Goal: Task Accomplishment & Management: Use online tool/utility

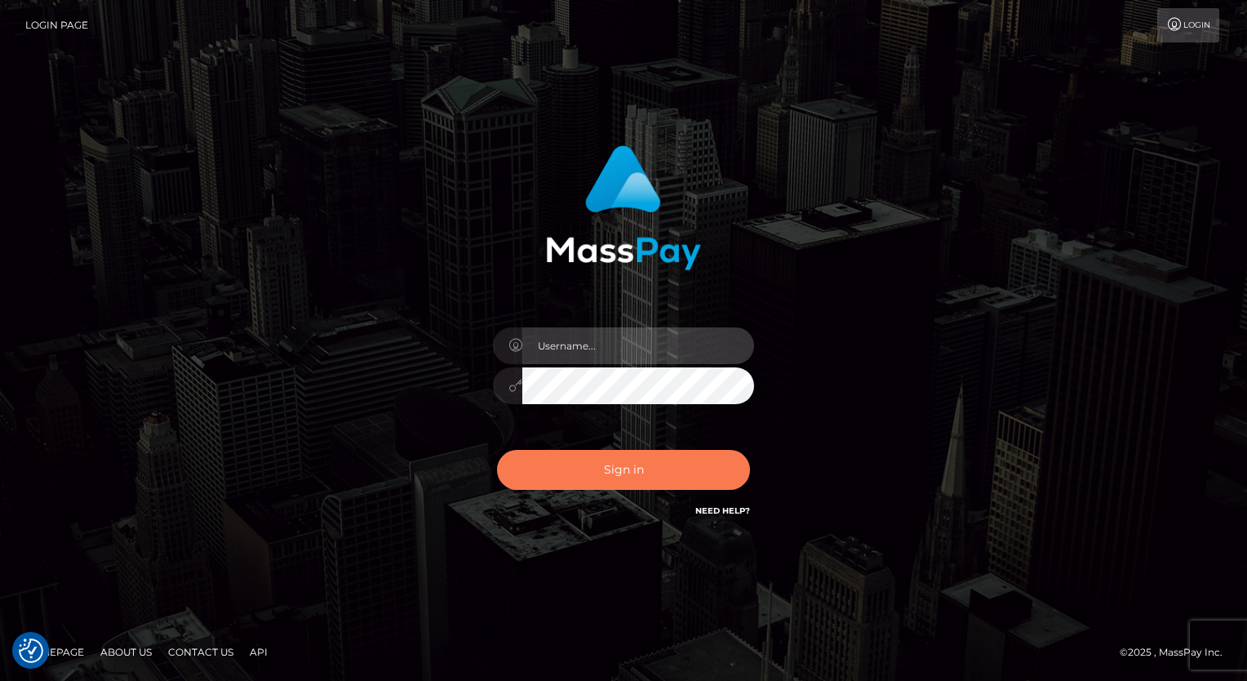
type input "aly.ignite"
click at [581, 475] on button "Sign in" at bounding box center [623, 470] width 253 height 40
type input "aly.ignite"
click at [580, 473] on button "Sign in" at bounding box center [623, 470] width 253 height 40
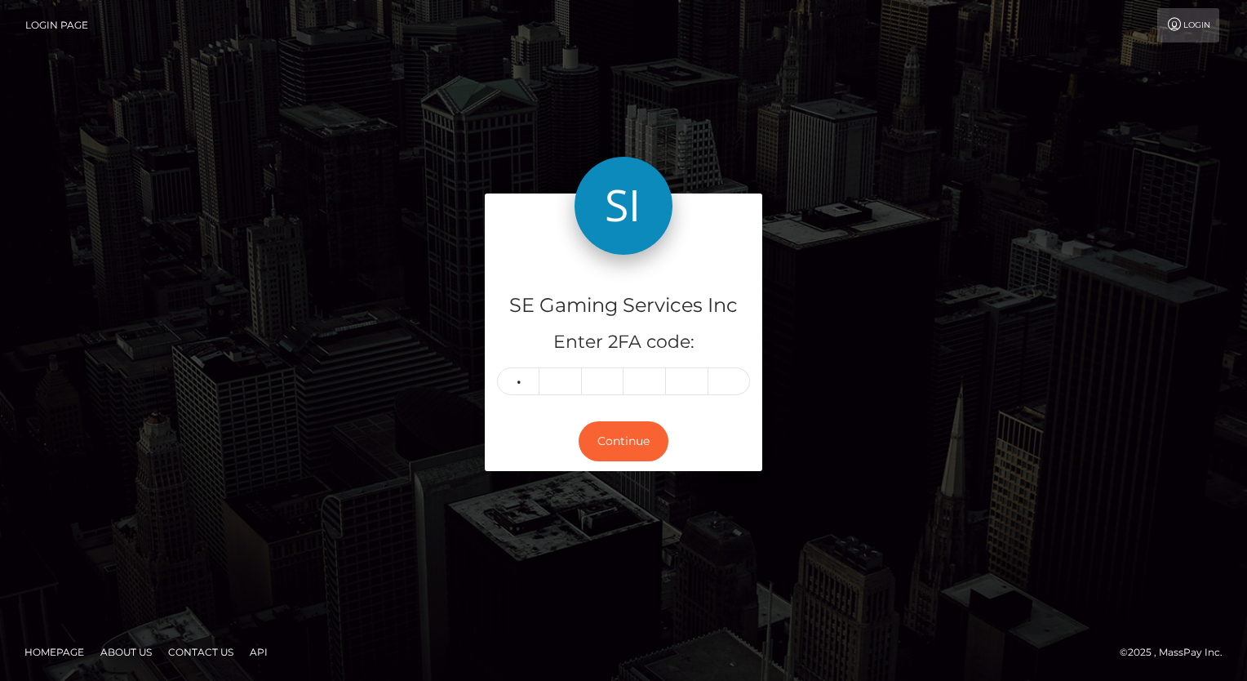
type input "1"
type input "2"
type input "0"
type input "7"
type input "2"
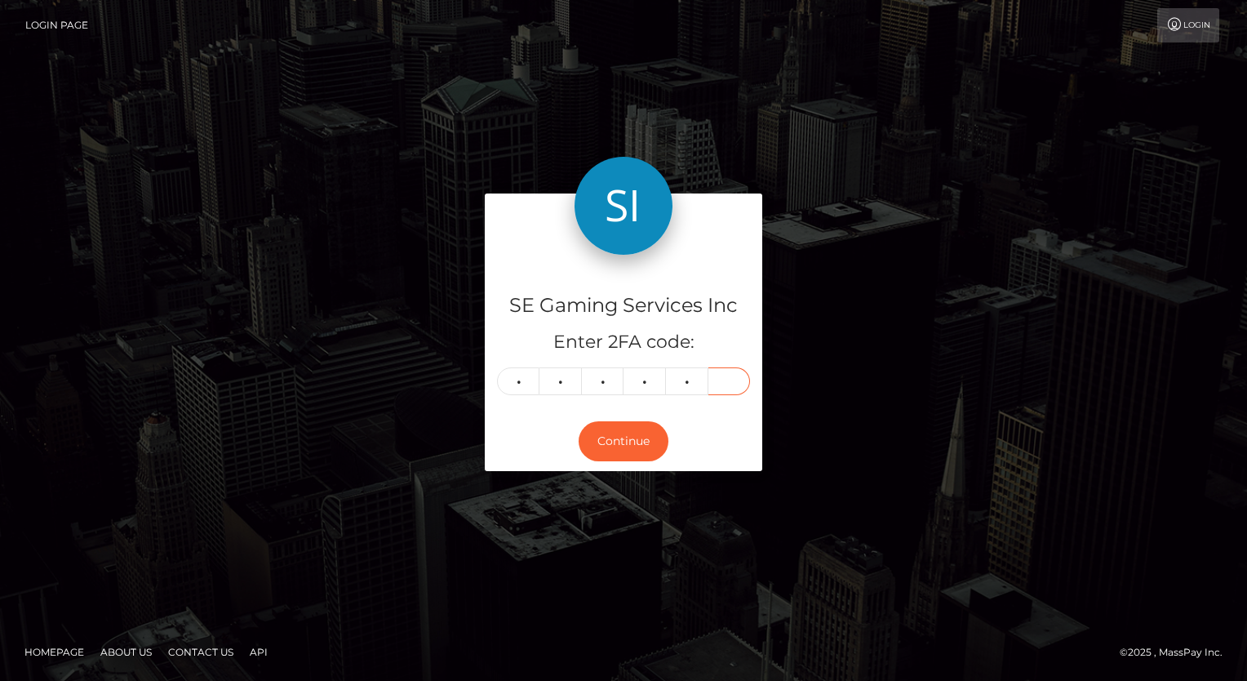
type input "9"
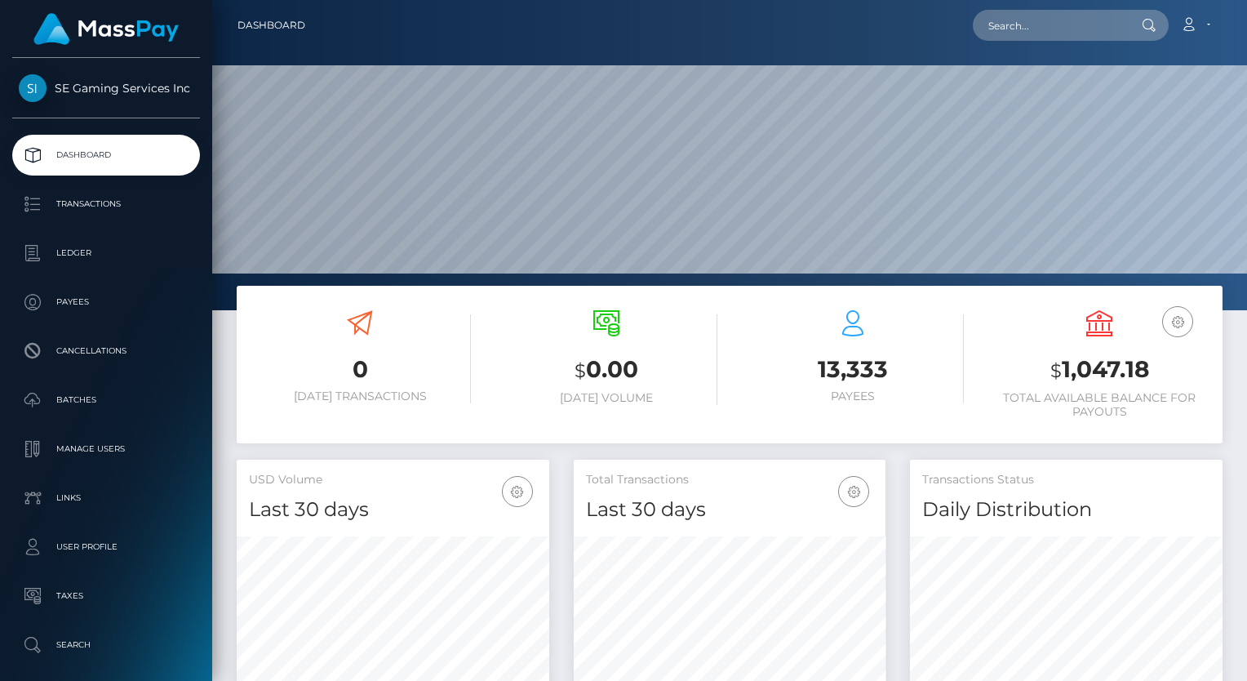
scroll to position [289, 313]
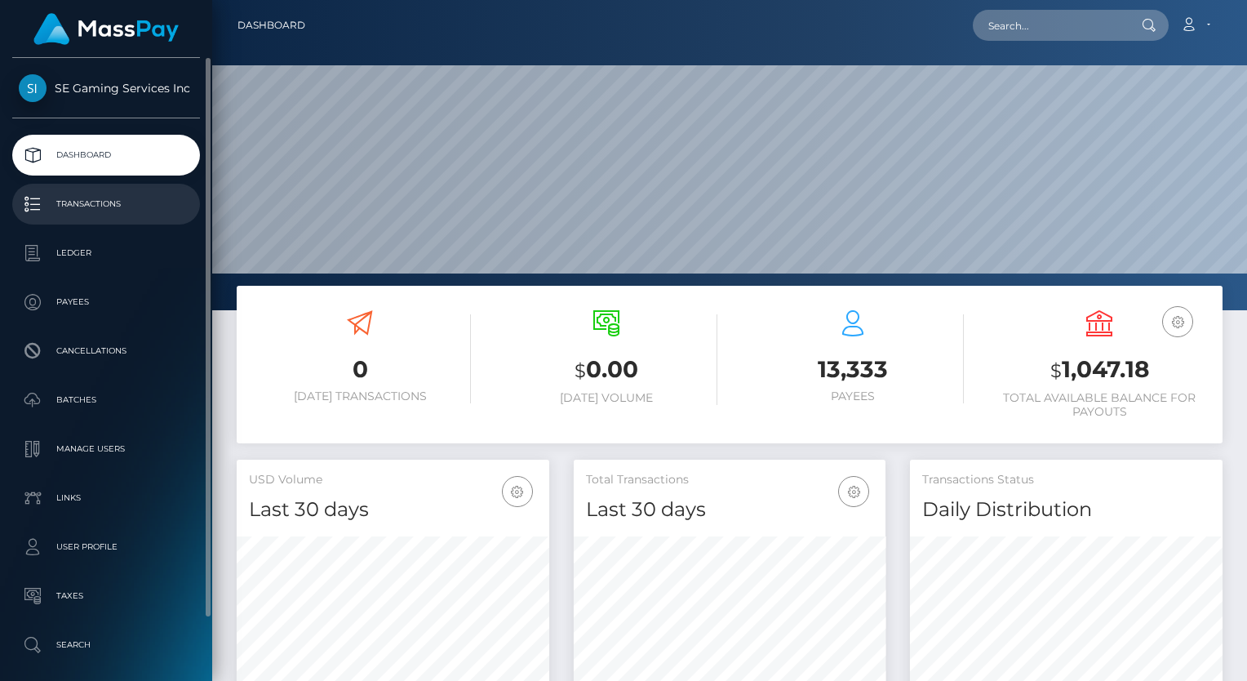
click at [69, 211] on p "Transactions" at bounding box center [106, 204] width 175 height 24
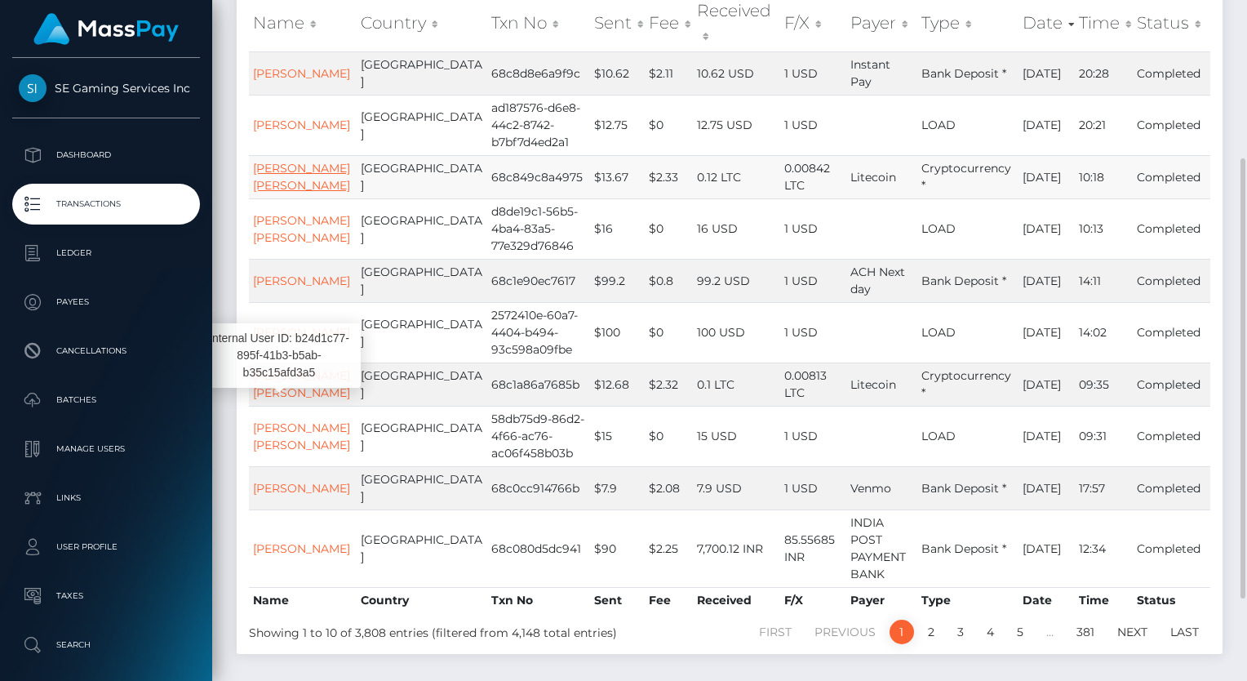
scroll to position [326, 0]
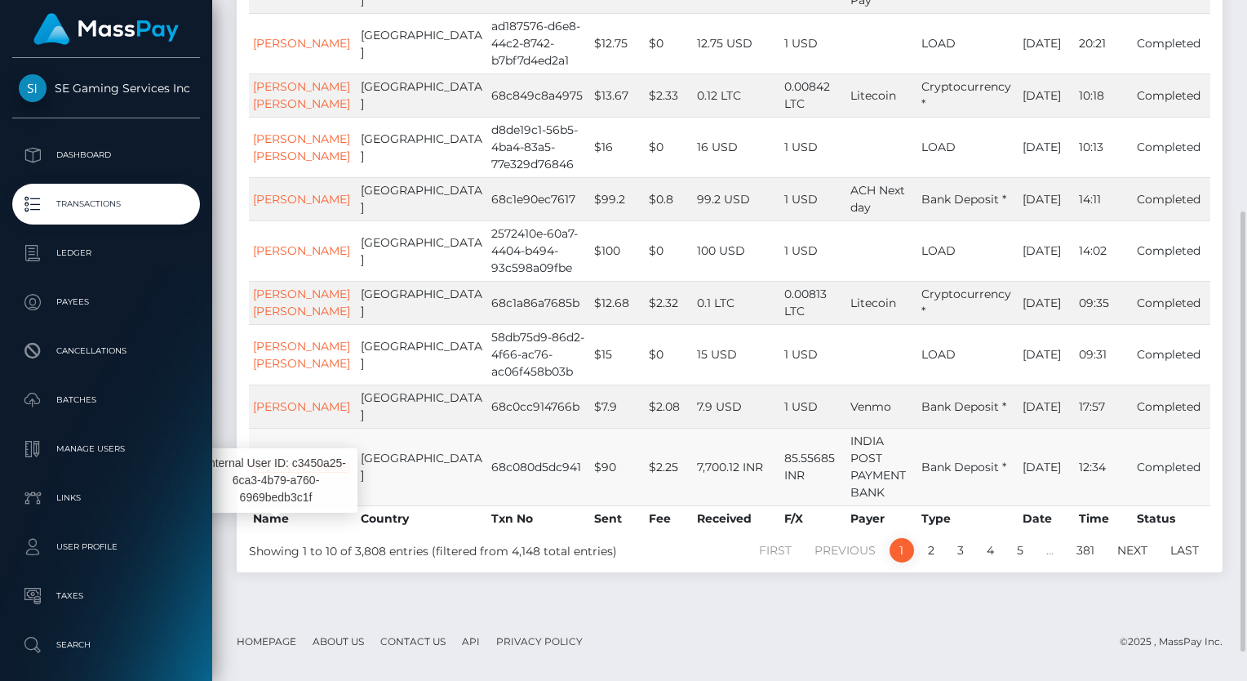
click at [284, 474] on link "ADITYA MOHAN" at bounding box center [301, 467] width 97 height 15
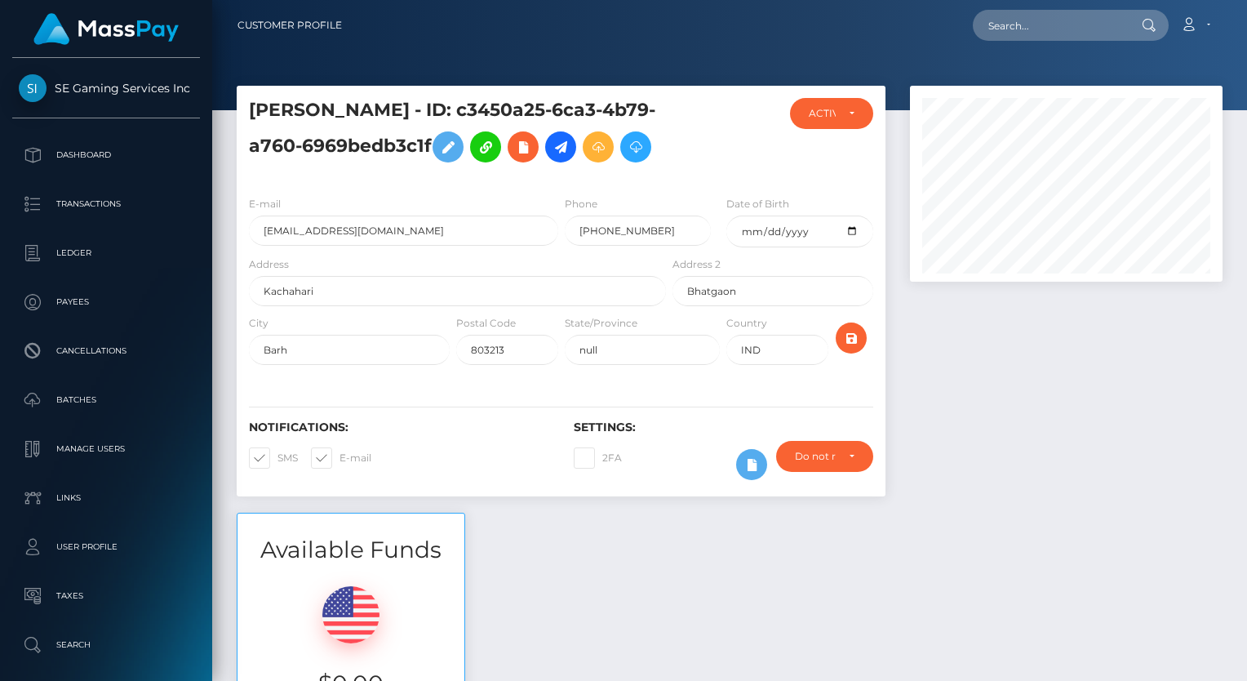
scroll to position [196, 313]
click at [605, 142] on icon at bounding box center [598, 147] width 20 height 20
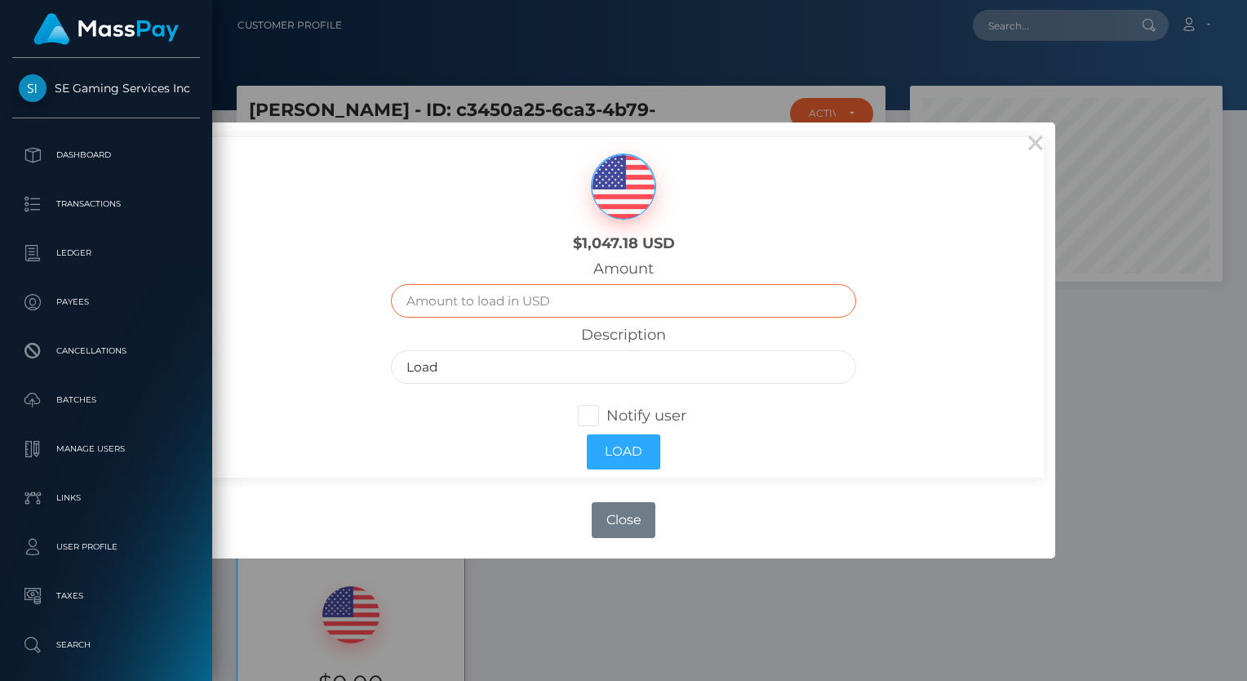
click at [537, 306] on input "text" at bounding box center [624, 300] width 466 height 33
type input "45"
click at [512, 359] on input "Load" at bounding box center [624, 366] width 466 height 33
type input "Load- Mod Stipend"
click at [606, 413] on span at bounding box center [606, 415] width 0 height 18
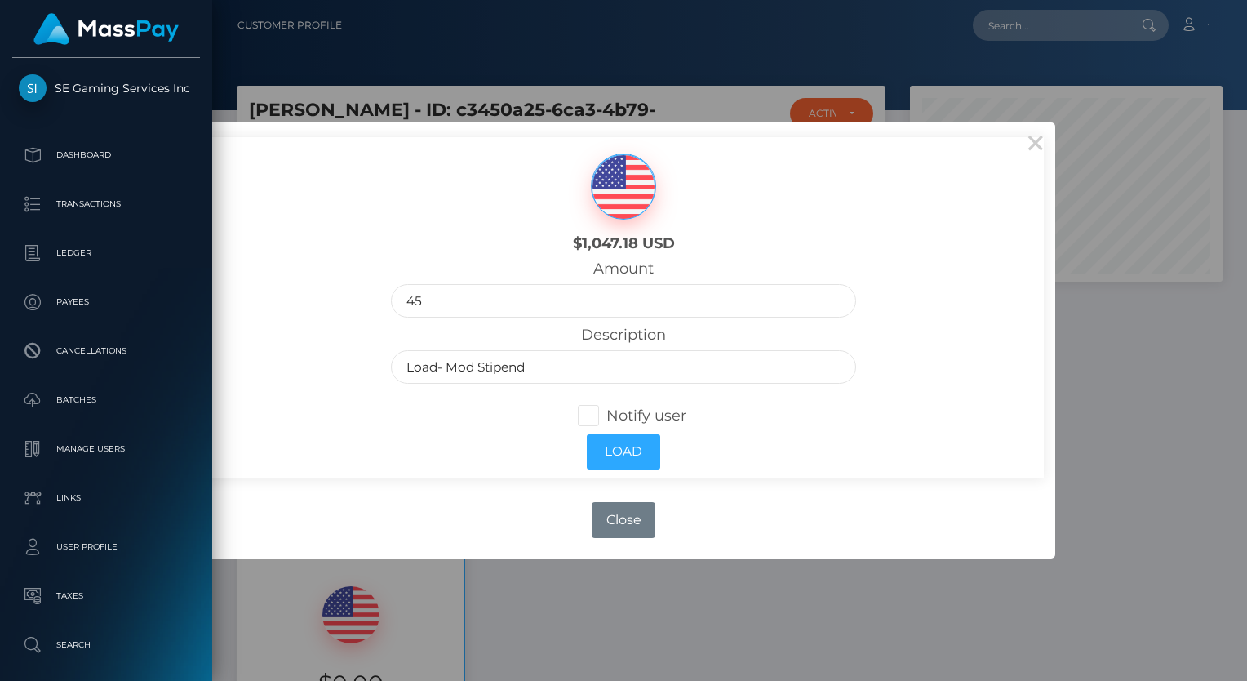
click at [594, 413] on input "Notify user" at bounding box center [595, 413] width 11 height 11
checkbox input "true"
click at [611, 449] on button "Load" at bounding box center [623, 451] width 73 height 35
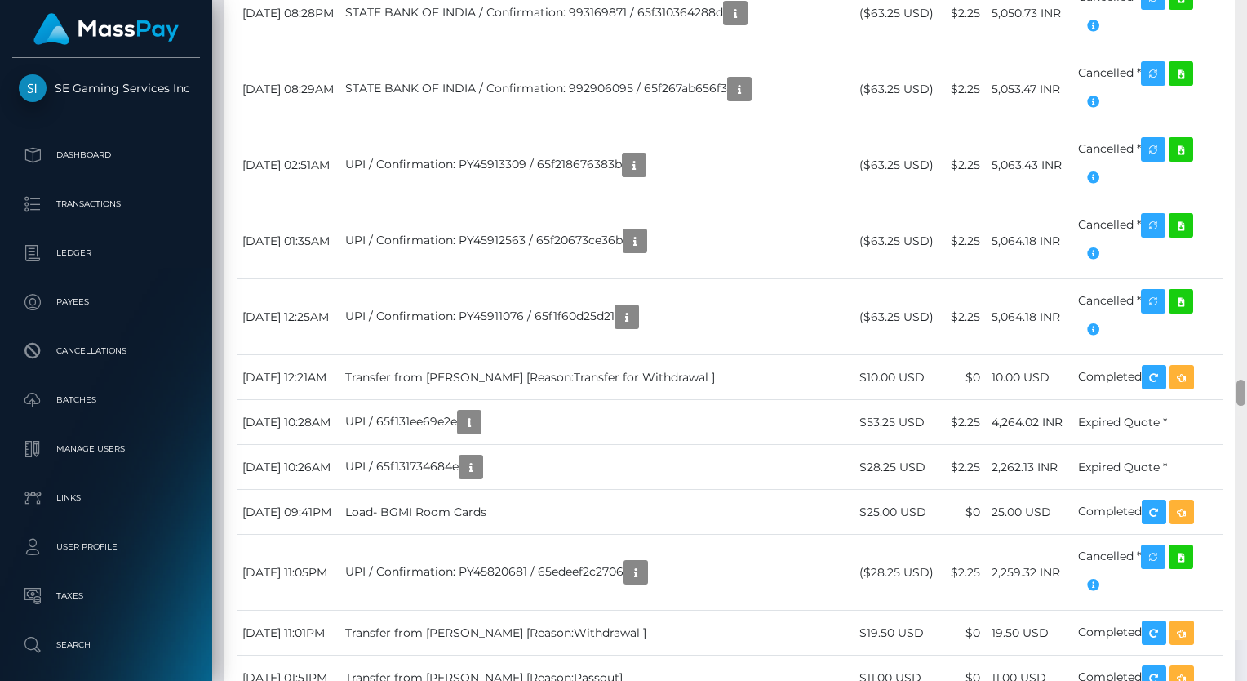
scroll to position [10572, 0]
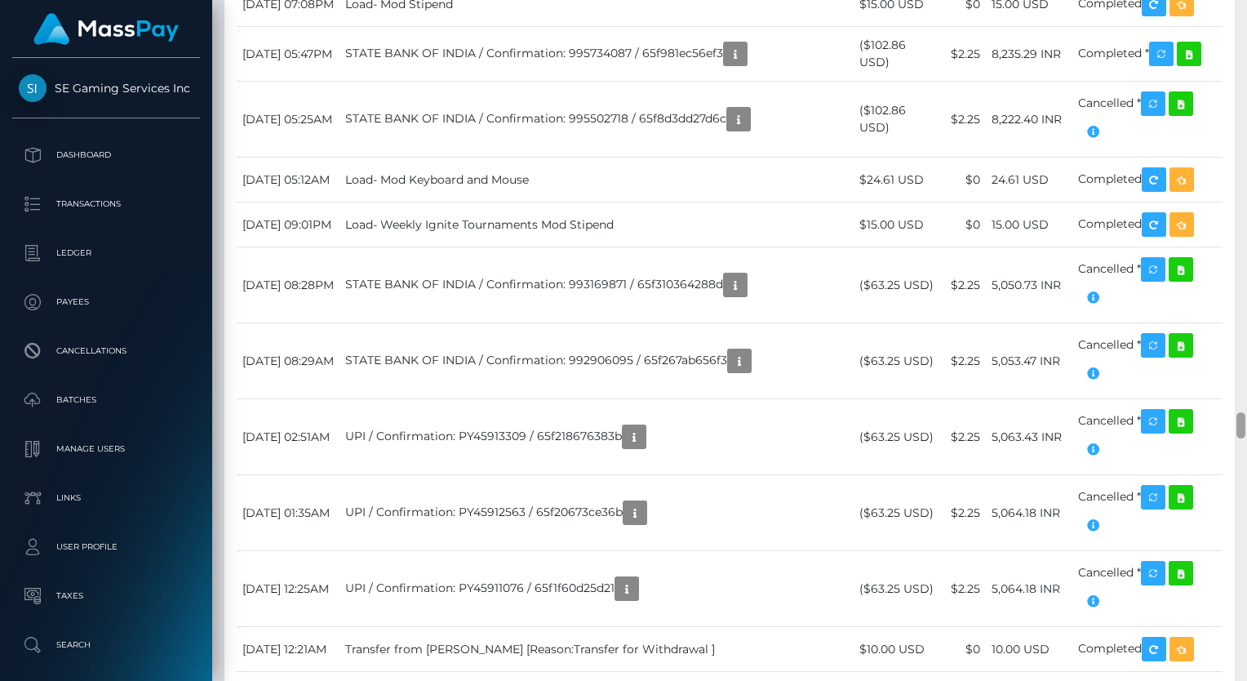
drag, startPoint x: 1244, startPoint y: 328, endPoint x: 1247, endPoint y: 425, distance: 97.2
click at [1246, 425] on html "SE Gaming Services Inc Dashboard Transactions Ledger Payees Links" at bounding box center [623, 340] width 1247 height 681
